Goal: Information Seeking & Learning: Learn about a topic

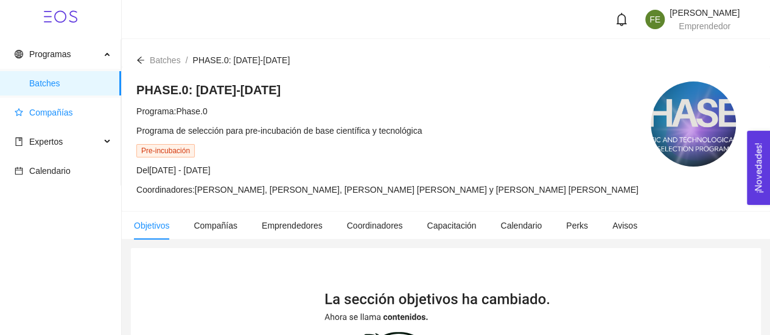
click at [55, 116] on span "Compañías" at bounding box center [51, 113] width 44 height 10
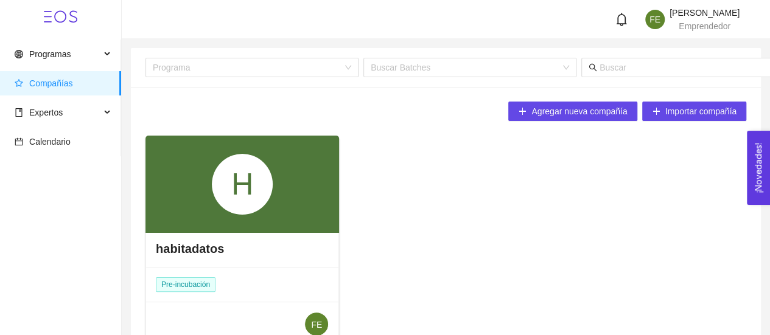
click at [280, 206] on div "H" at bounding box center [241, 184] width 193 height 97
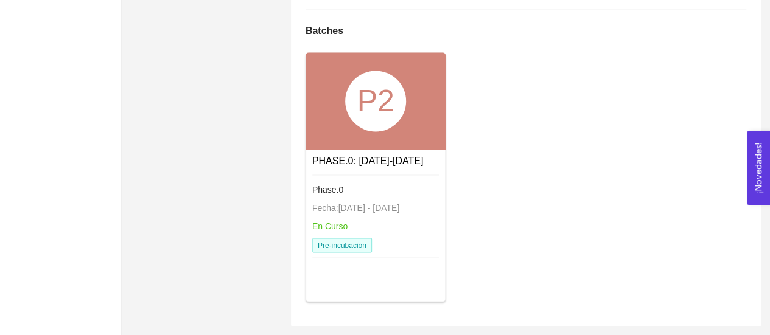
click at [338, 87] on div "P2" at bounding box center [375, 100] width 141 height 97
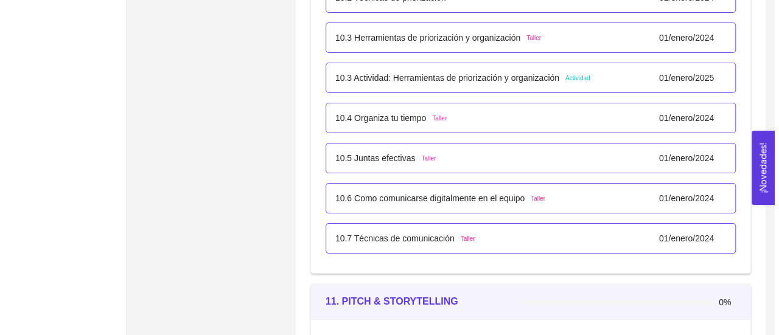
scroll to position [4630, 0]
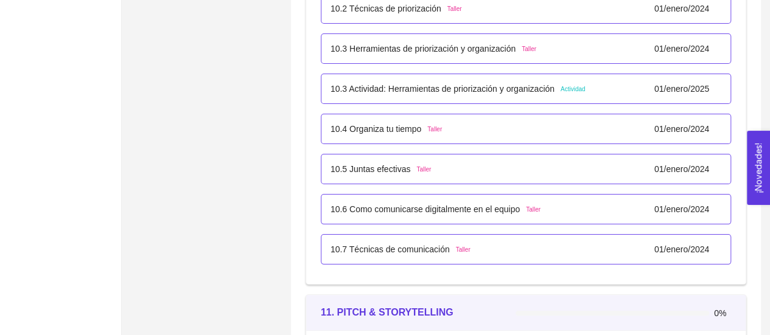
click at [374, 124] on p "10.4 Organiza tu tiempo" at bounding box center [375, 128] width 91 height 13
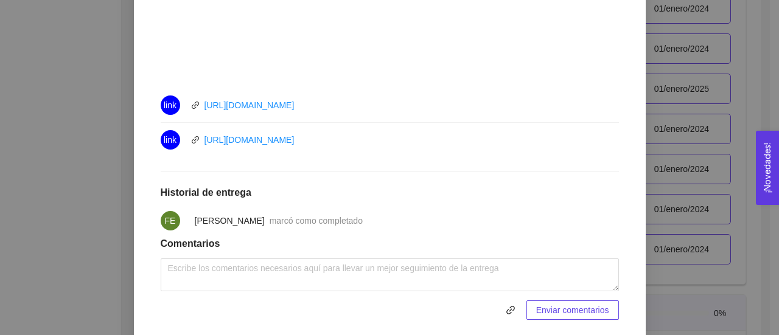
scroll to position [622, 0]
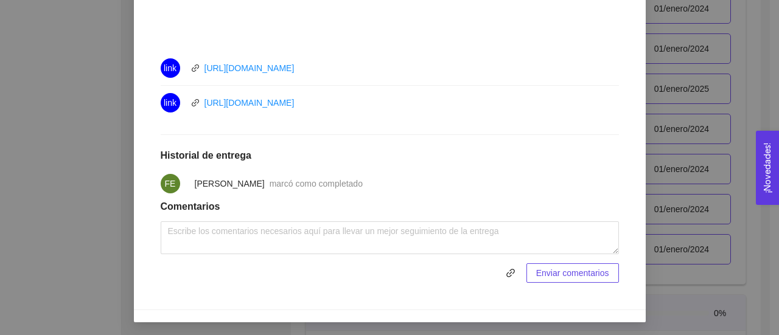
click at [112, 147] on div "10. COMUNICACIÓN Y LIDERAZGO EN ACCIÓN El emprendedor tendrá la capacidad de co…" at bounding box center [389, 167] width 779 height 335
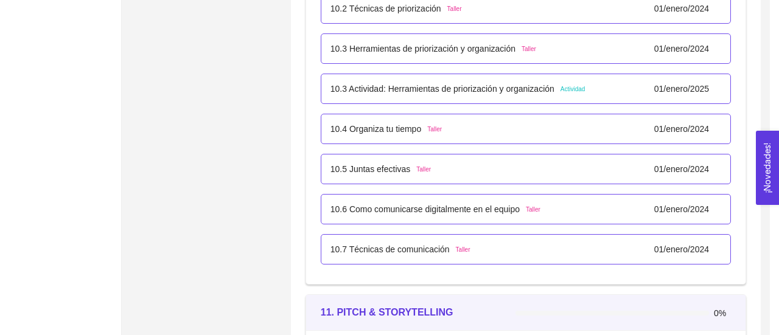
scroll to position [561, 0]
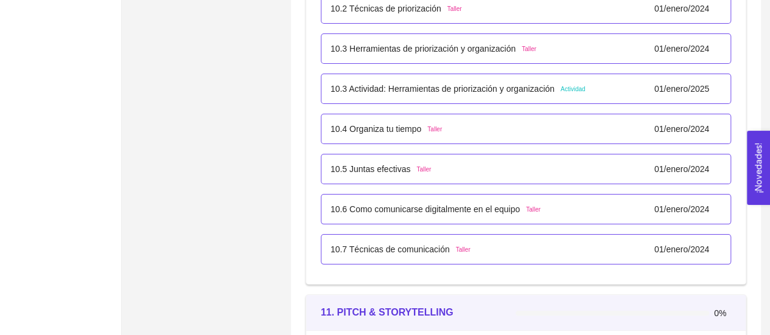
click at [357, 127] on p "10.4 Organiza tu tiempo" at bounding box center [375, 128] width 91 height 13
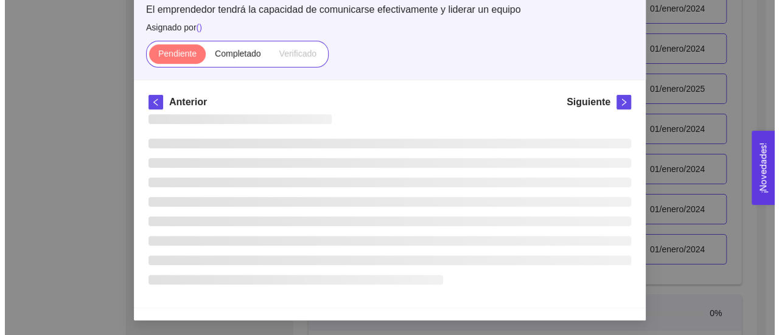
scroll to position [28, 0]
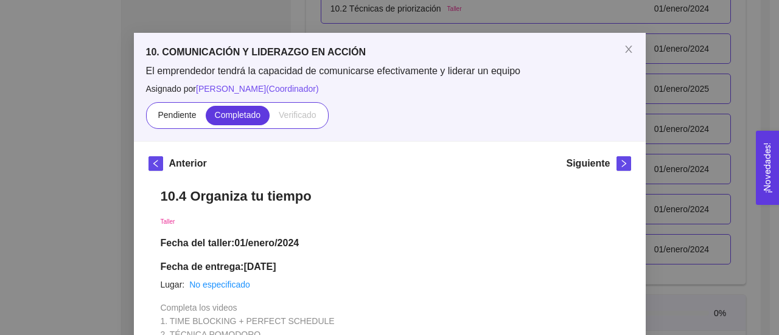
click at [102, 180] on div "10. COMUNICACIÓN Y LIDERAZGO EN ACCIÓN El emprendedor tendrá la capacidad de co…" at bounding box center [389, 167] width 779 height 335
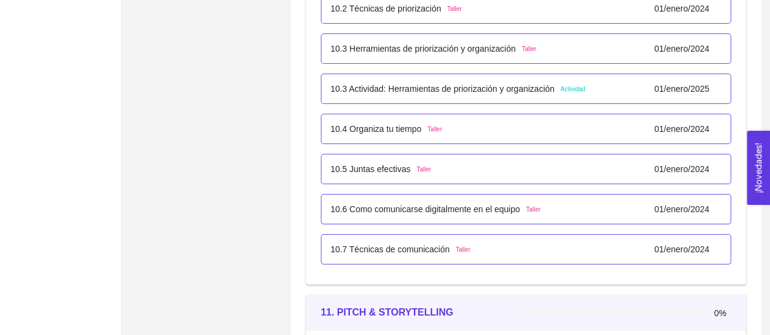
click at [389, 131] on div "10.4 Organiza tu tiempo Taller 01/enero/2024" at bounding box center [526, 129] width 410 height 30
click at [377, 125] on p "10.4 Organiza tu tiempo" at bounding box center [375, 128] width 91 height 13
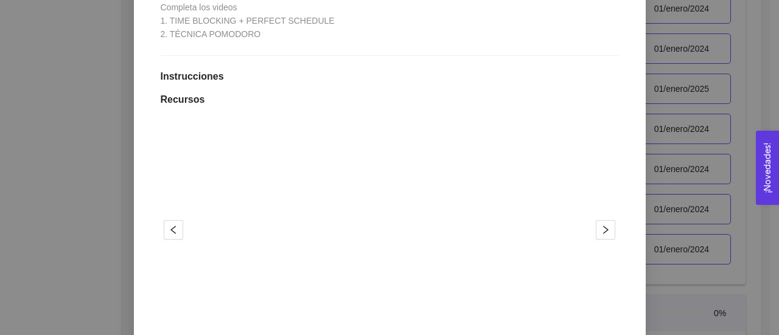
scroll to position [331, 0]
click at [88, 223] on div "10. COMUNICACIÓN Y LIDERAZGO EN ACCIÓN El emprendedor tendrá la capacidad de co…" at bounding box center [389, 167] width 779 height 335
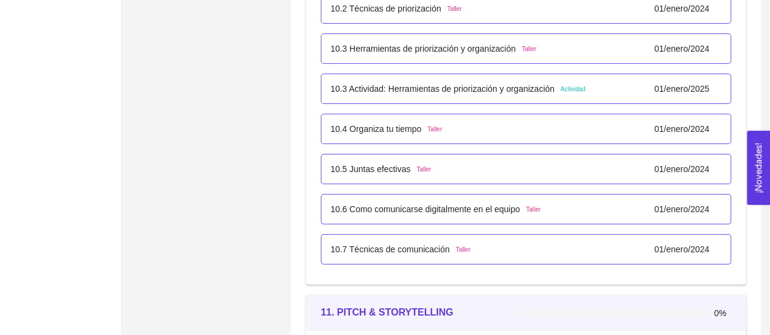
click at [361, 162] on p "10.5 Juntas efectivas" at bounding box center [370, 168] width 80 height 13
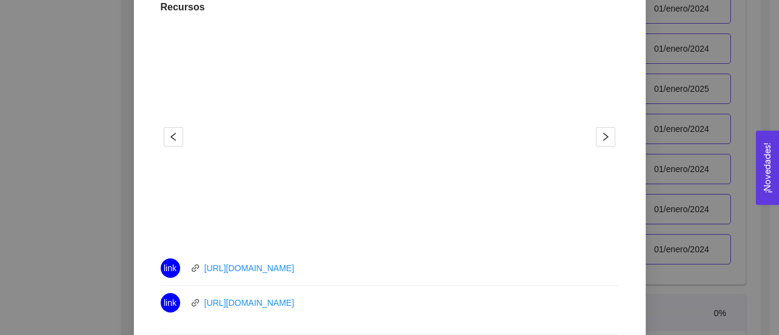
scroll to position [413, 0]
click at [232, 299] on link "[URL][DOMAIN_NAME]" at bounding box center [249, 301] width 90 height 10
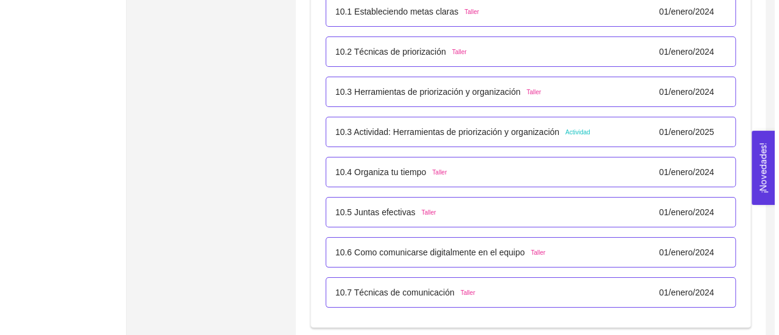
scroll to position [4588, 0]
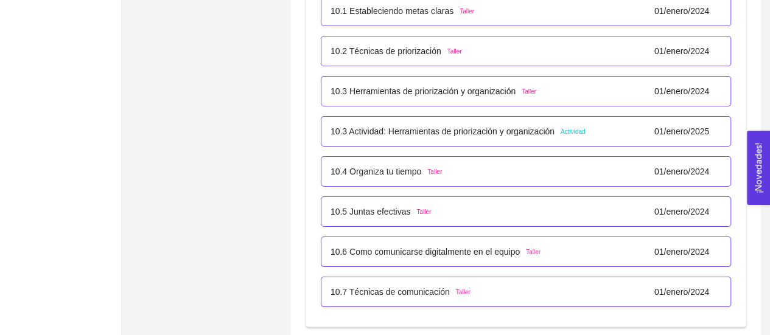
click at [363, 205] on p "10.5 Juntas efectivas" at bounding box center [370, 211] width 80 height 13
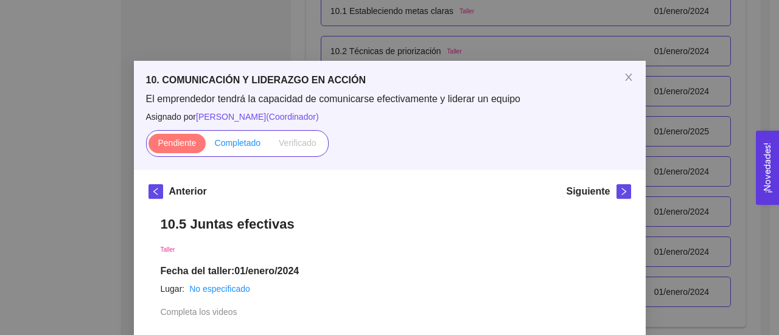
click at [228, 142] on span "Completado" at bounding box center [238, 143] width 46 height 10
click at [206, 146] on input "Completado" at bounding box center [206, 146] width 0 height 0
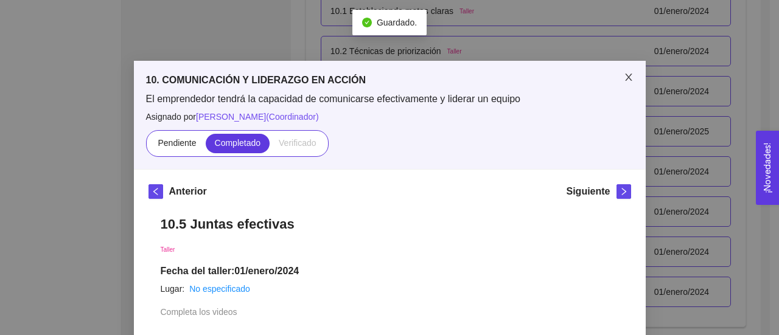
click at [625, 78] on icon "close" at bounding box center [628, 77] width 7 height 7
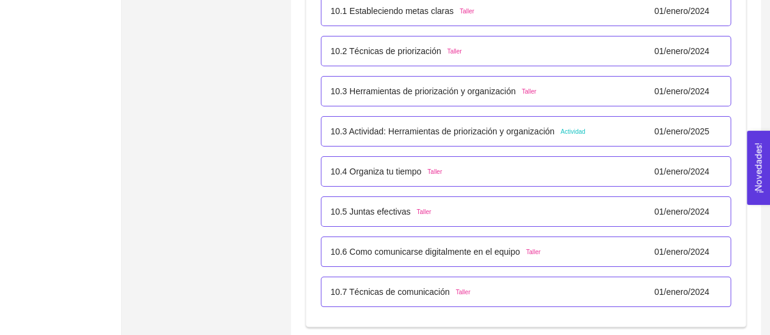
click at [421, 249] on p "10.6 Como comunicarse digitalmente en el equipo" at bounding box center [424, 251] width 189 height 13
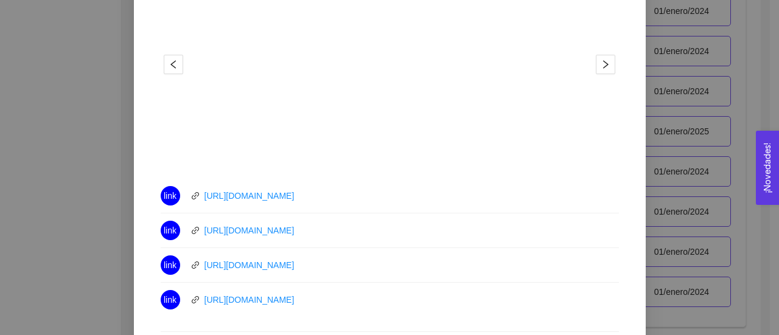
scroll to position [503, 0]
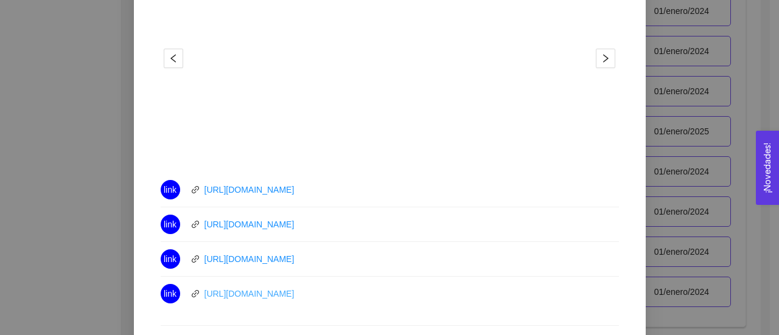
click at [264, 299] on link "[URL][DOMAIN_NAME]" at bounding box center [249, 294] width 90 height 10
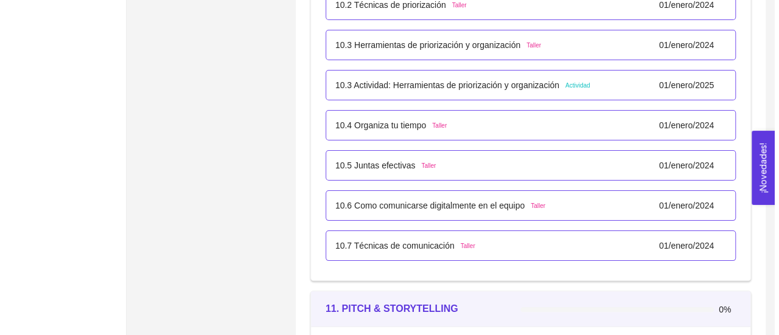
scroll to position [4635, 0]
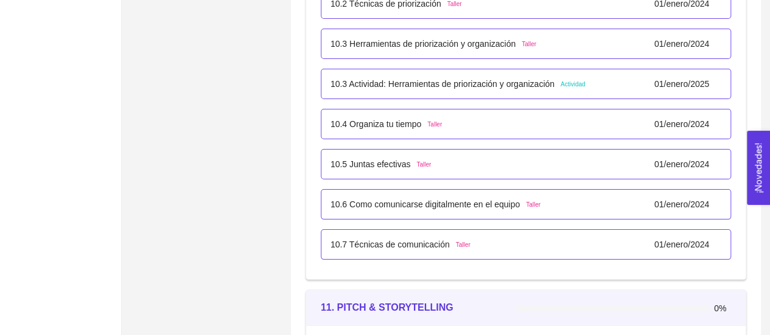
click at [399, 199] on p "10.6 Como comunicarse digitalmente en el equipo" at bounding box center [424, 204] width 189 height 13
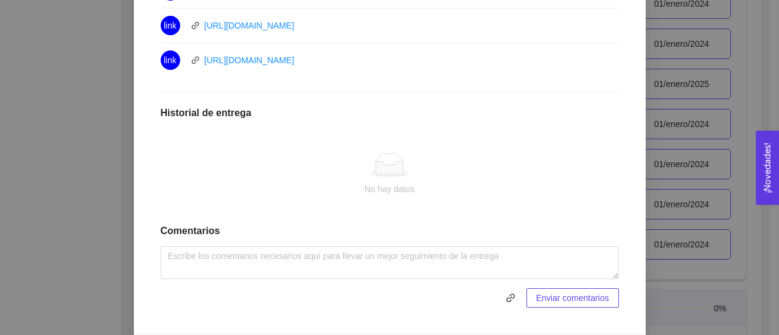
scroll to position [737, 0]
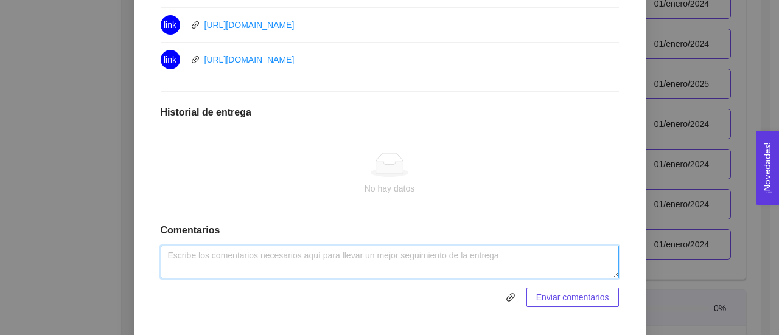
click at [261, 274] on textarea at bounding box center [390, 262] width 458 height 33
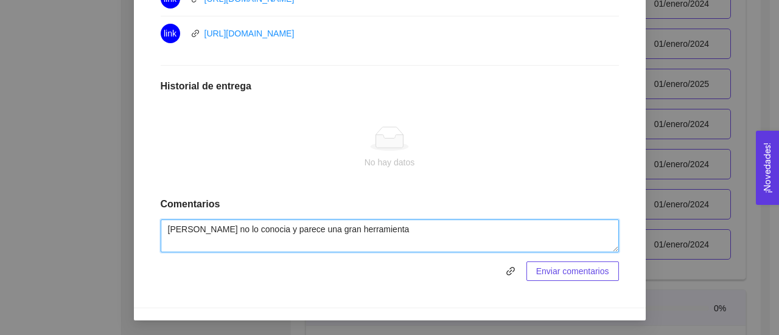
type textarea "Trello no lo conocia y parece una gran herramienta"
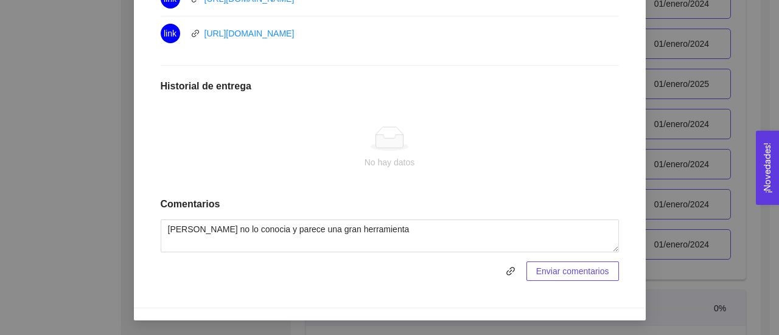
click at [588, 272] on span "Enviar comentarios" at bounding box center [572, 271] width 73 height 13
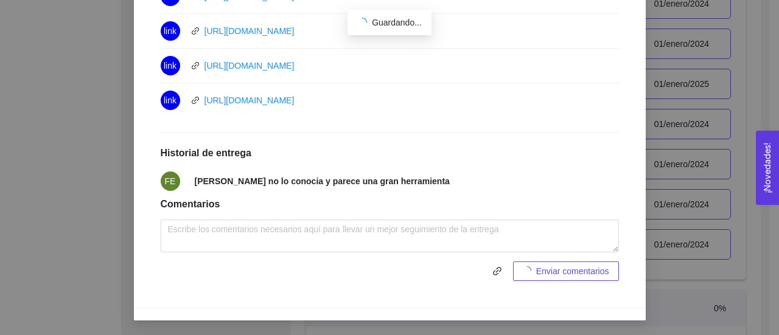
scroll to position [708, 0]
click at [113, 203] on div "10. COMUNICACIÓN Y LIDERAZGO EN ACCIÓN El emprendedor tendrá la capacidad de co…" at bounding box center [389, 167] width 779 height 335
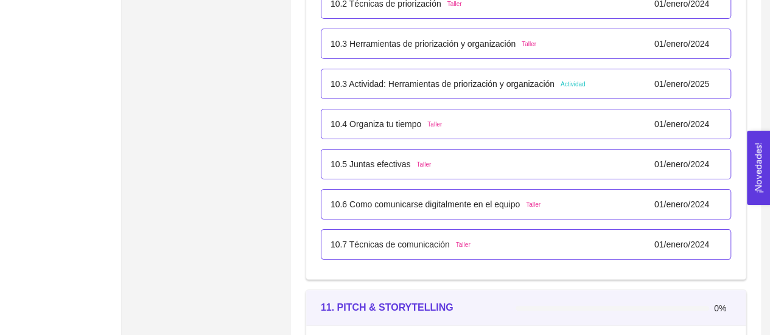
click at [397, 238] on p "10.7 Técnicas de comunicación" at bounding box center [389, 244] width 119 height 13
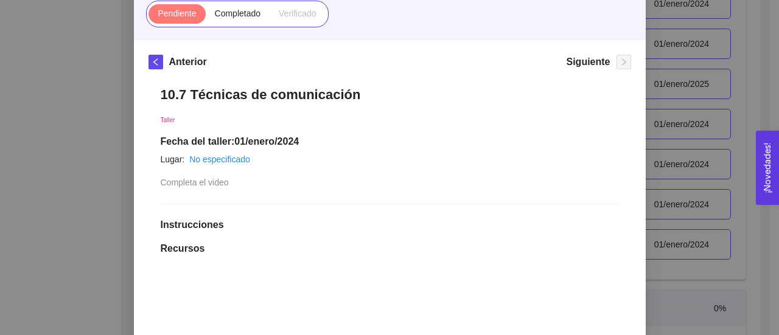
scroll to position [128, 0]
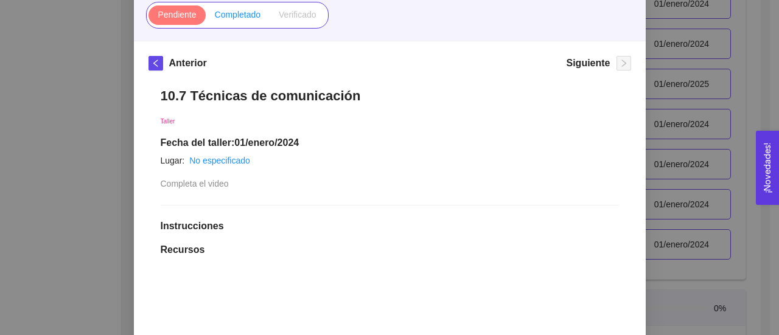
click at [236, 15] on span "Completado" at bounding box center [238, 15] width 46 height 10
click at [206, 18] on input "Completado" at bounding box center [206, 18] width 0 height 0
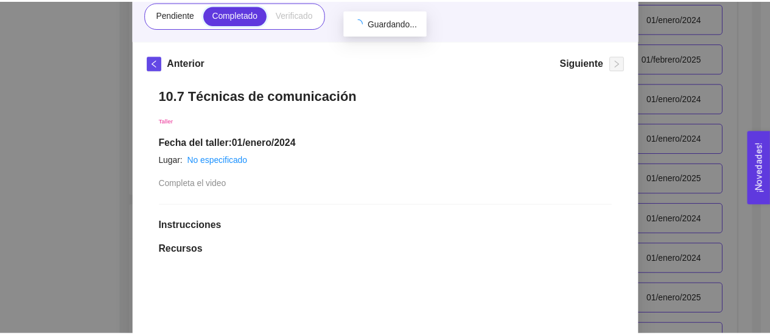
scroll to position [4635, 0]
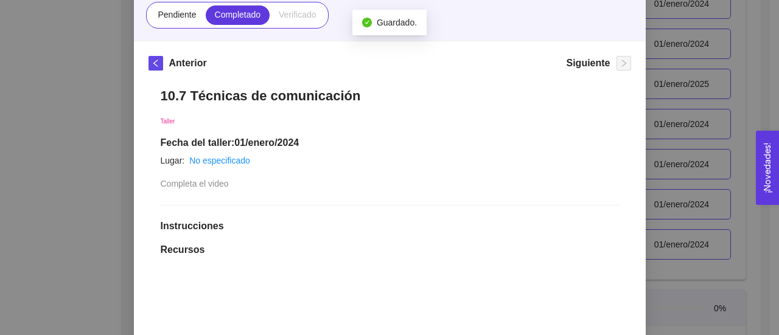
click at [55, 235] on div "10. COMUNICACIÓN Y LIDERAZGO EN ACCIÓN El emprendedor tendrá la capacidad de co…" at bounding box center [389, 167] width 779 height 335
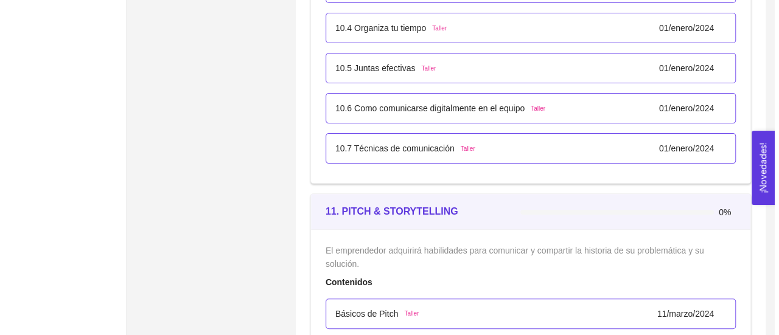
scroll to position [4729, 0]
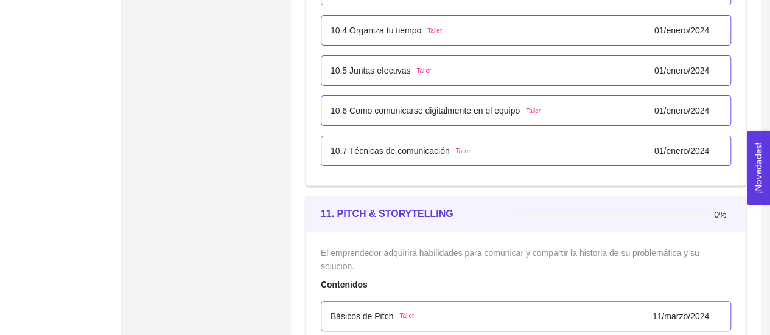
click at [395, 147] on p "10.7 Técnicas de comunicación" at bounding box center [389, 150] width 119 height 13
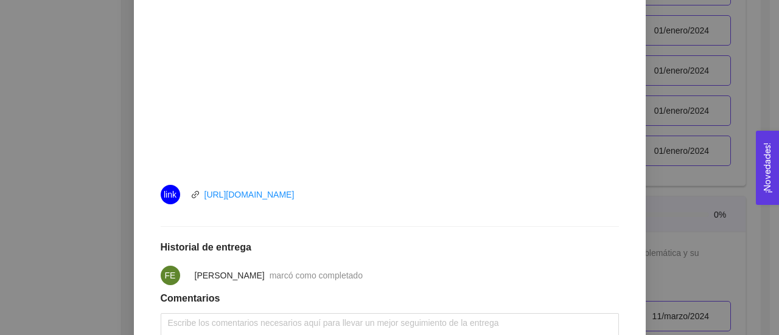
scroll to position [561, 0]
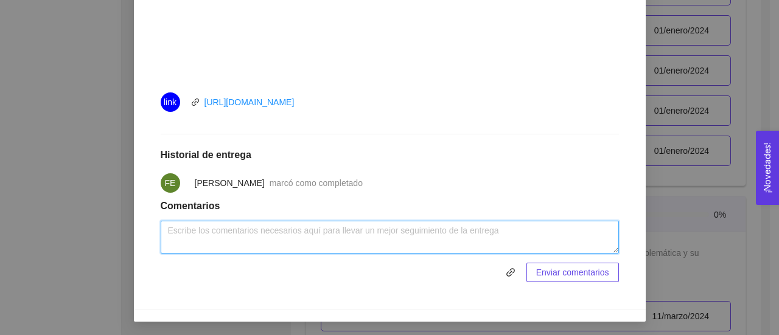
click at [349, 235] on textarea at bounding box center [390, 237] width 458 height 33
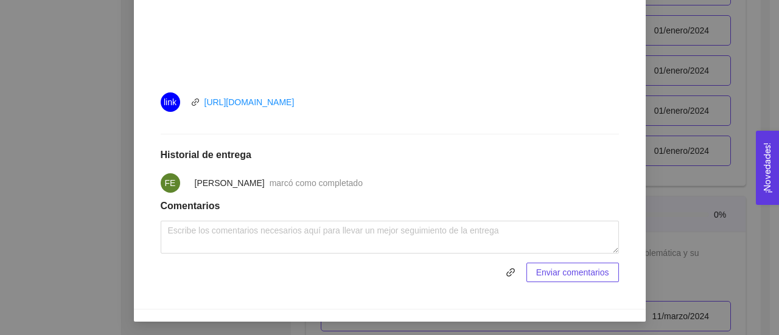
click at [93, 175] on div "10. COMUNICACIÓN Y LIDERAZGO EN ACCIÓN El emprendedor tendrá la capacidad de co…" at bounding box center [389, 167] width 779 height 335
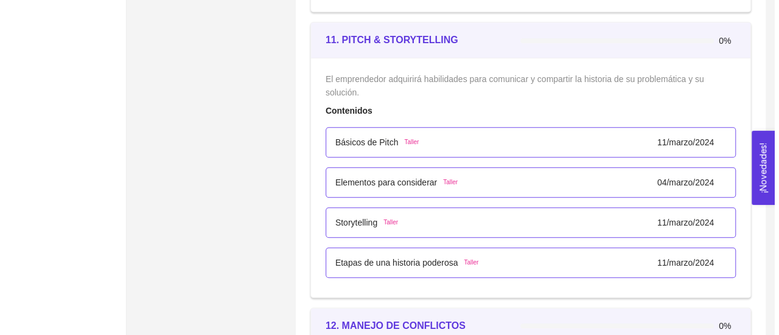
scroll to position [4903, 0]
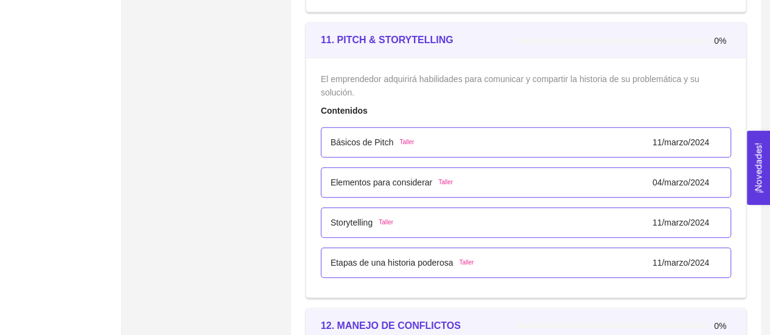
click at [361, 136] on p "Básicos de Pitch" at bounding box center [361, 142] width 63 height 13
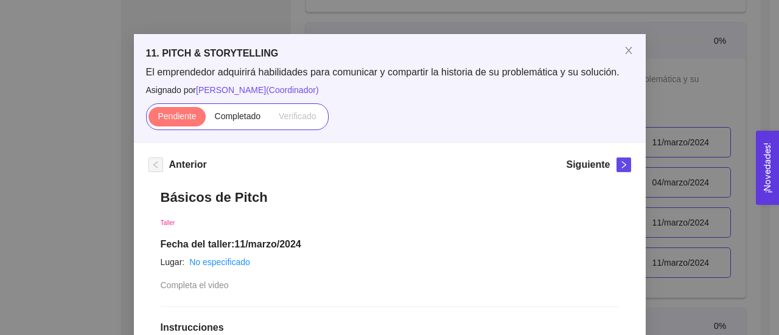
scroll to position [14, 0]
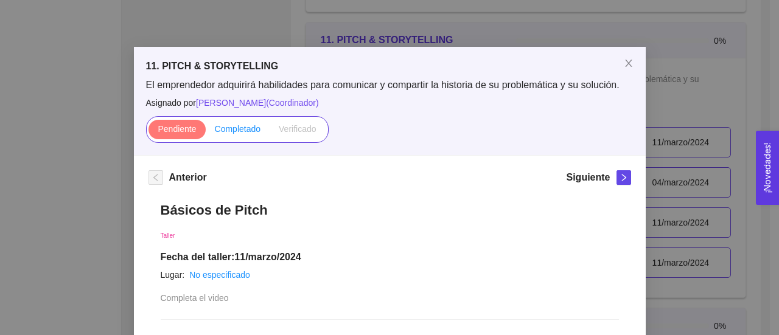
click at [233, 131] on span "Completado" at bounding box center [238, 129] width 46 height 10
click at [206, 132] on input "Completado" at bounding box center [206, 132] width 0 height 0
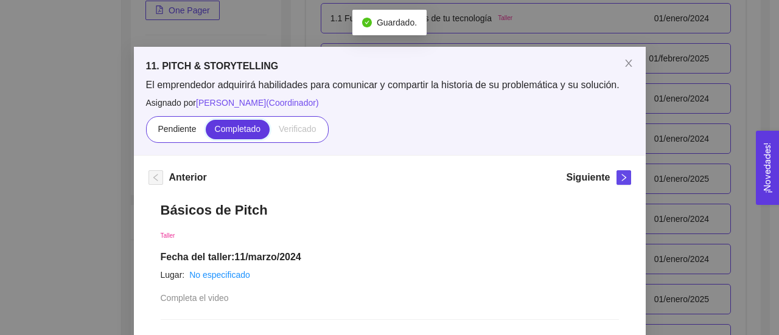
scroll to position [4903, 0]
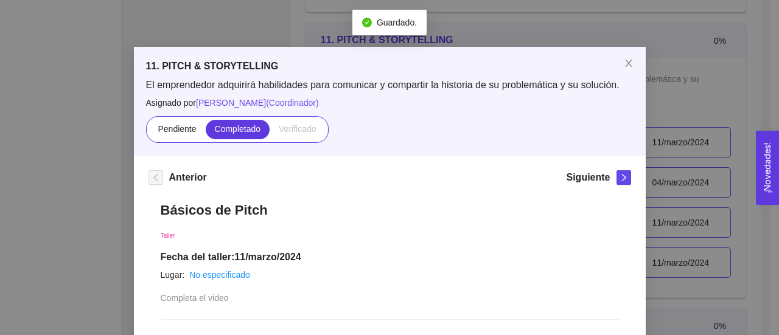
click at [101, 193] on div "11. PITCH & STORYTELLING El emprendedor adquirirá habilidades para comunicar y …" at bounding box center [389, 167] width 779 height 335
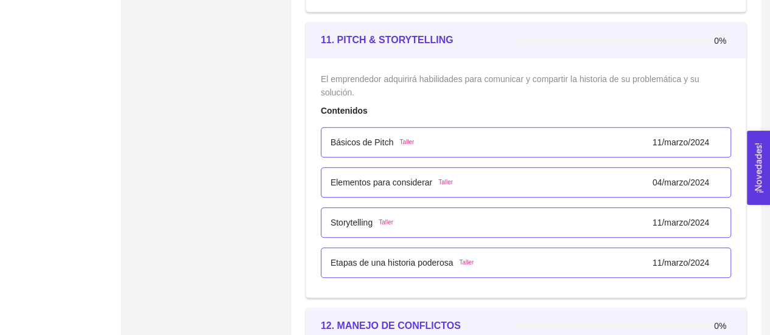
click at [406, 177] on p "Elementos para considerar" at bounding box center [381, 182] width 102 height 13
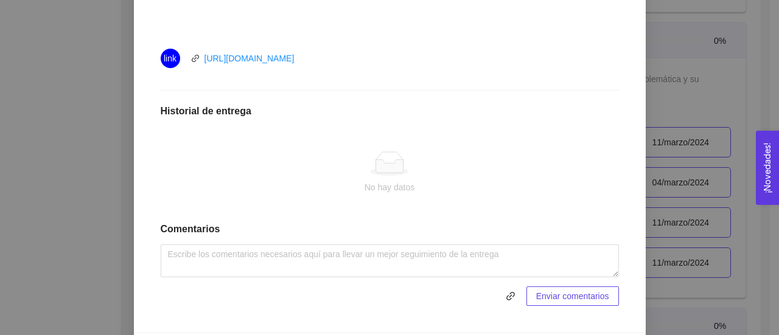
scroll to position [582, 0]
click at [66, 114] on div "11. PITCH & STORYTELLING El emprendedor adquirirá habilidades para comunicar y …" at bounding box center [389, 167] width 779 height 335
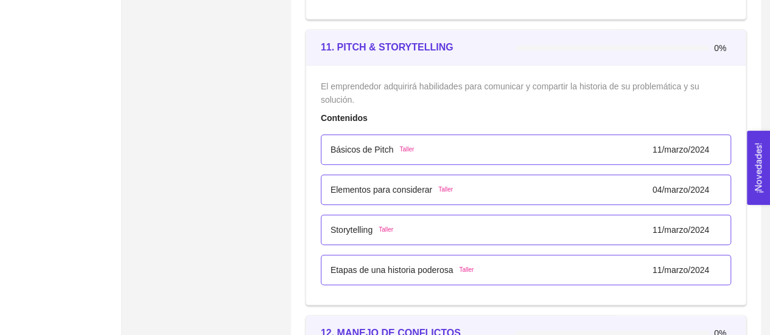
scroll to position [4896, 0]
